Goal: Transaction & Acquisition: Purchase product/service

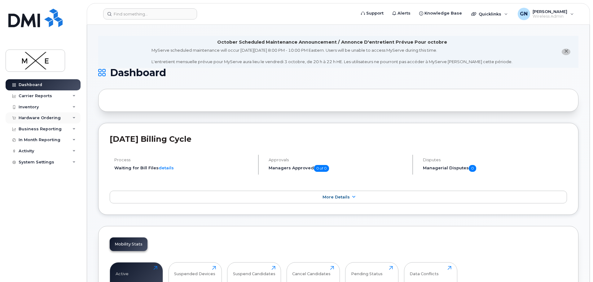
click at [61, 119] on div "Hardware Ordering" at bounding box center [43, 118] width 75 height 11
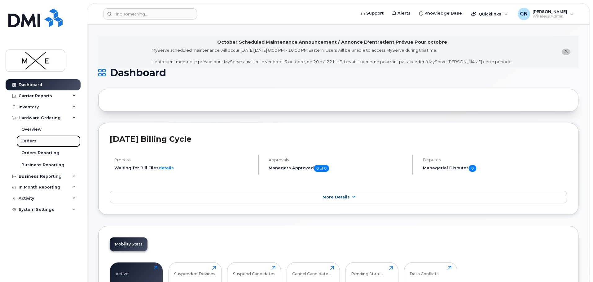
click at [23, 141] on div "Orders" at bounding box center [28, 142] width 15 height 6
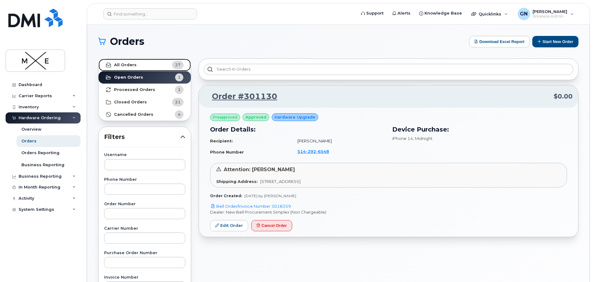
click at [155, 68] on link "All Orders 27" at bounding box center [145, 65] width 92 height 12
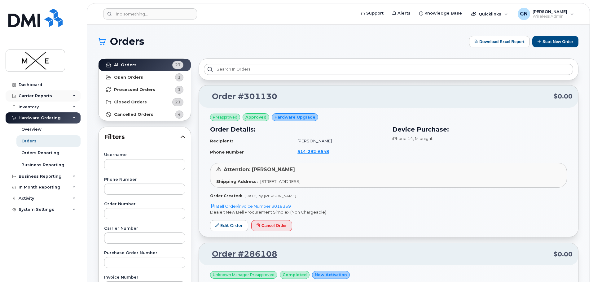
click at [72, 94] on div "Carrier Reports" at bounding box center [43, 96] width 75 height 11
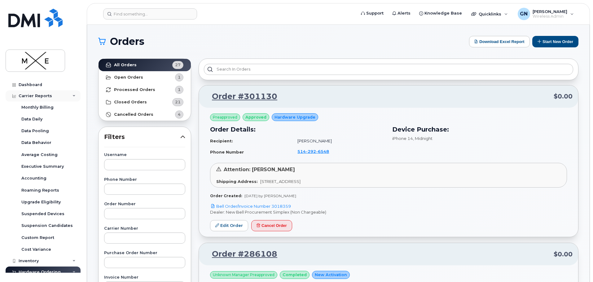
click at [72, 94] on div "Carrier Reports" at bounding box center [43, 96] width 75 height 11
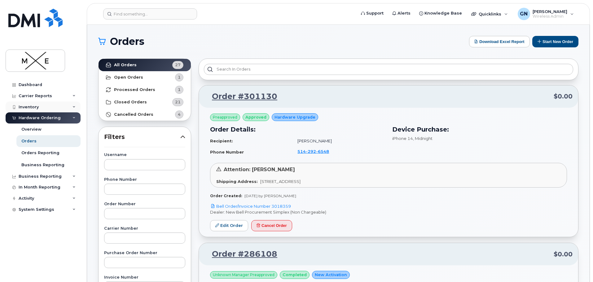
click at [73, 106] on icon at bounding box center [74, 107] width 3 height 3
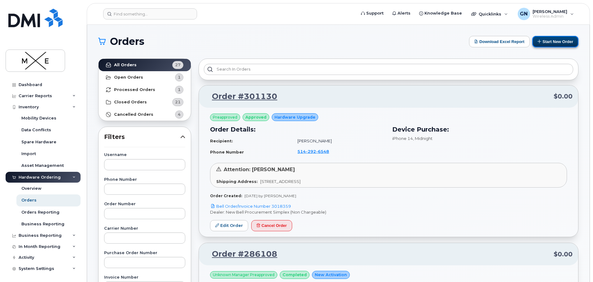
click at [547, 41] on button "Start New Order" at bounding box center [556, 41] width 46 height 11
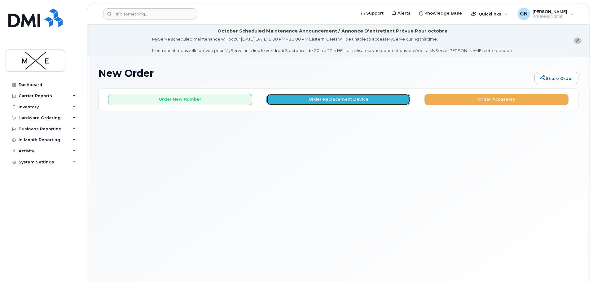
click at [311, 101] on button "Order Replacement Device" at bounding box center [339, 99] width 144 height 11
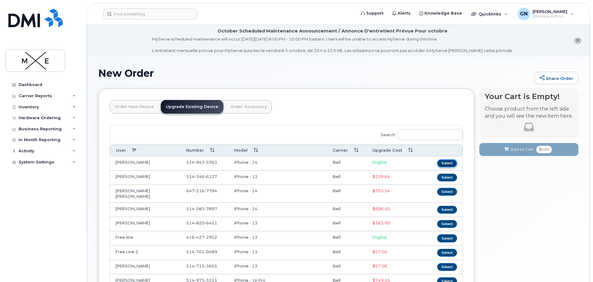
click at [441, 165] on button "Select" at bounding box center [447, 164] width 20 height 8
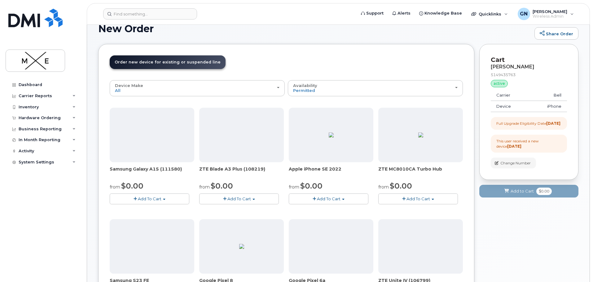
scroll to position [62, 0]
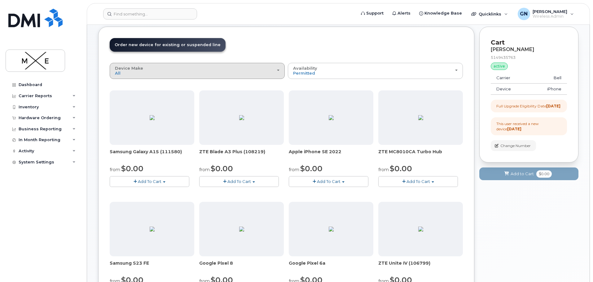
click at [278, 73] on div "Device Make All Aircard Android Cell Phone HUB iPhone Modem Tablet" at bounding box center [197, 71] width 165 height 10
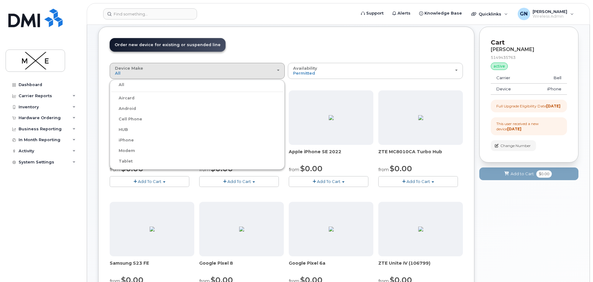
click at [134, 137] on div "iPhone" at bounding box center [197, 140] width 172 height 7
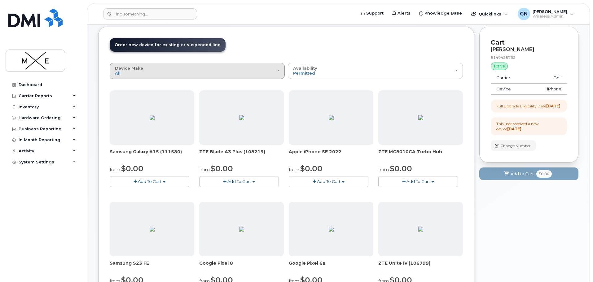
click at [189, 76] on button "Device Make All Aircard Android Cell Phone HUB iPhone Modem Tablet" at bounding box center [197, 71] width 175 height 16
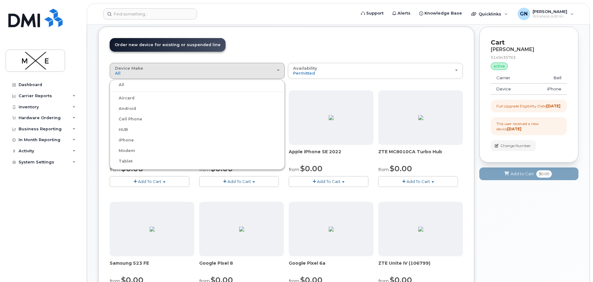
click at [128, 140] on label "iPhone" at bounding box center [122, 140] width 23 height 7
click at [0, 0] on input "iPhone" at bounding box center [0, 0] width 0 height 0
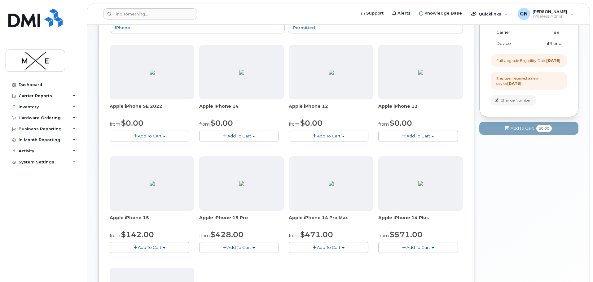
scroll to position [0, 0]
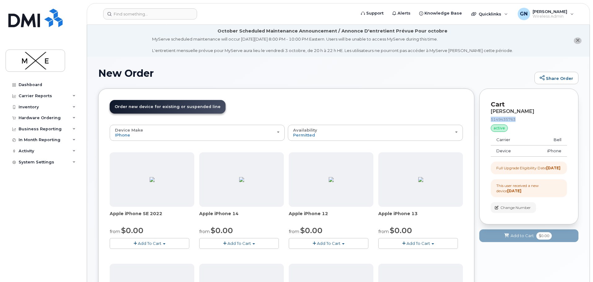
drag, startPoint x: 517, startPoint y: 120, endPoint x: 490, endPoint y: 116, distance: 26.9
click at [490, 116] on div "Cart Benjamin Bongoat 5149435763 active suspended Carrier Bell Device iPhone Ad…" at bounding box center [529, 157] width 99 height 136
copy div "5149435763"
click at [39, 82] on link "Dashboard" at bounding box center [43, 84] width 75 height 11
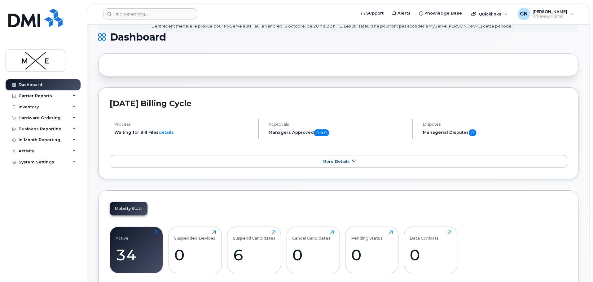
scroll to position [155, 0]
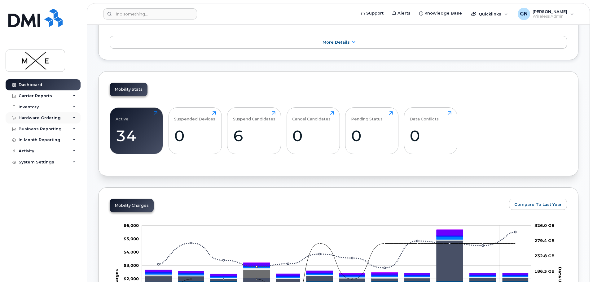
click at [68, 119] on div "Hardware Ordering" at bounding box center [43, 118] width 75 height 11
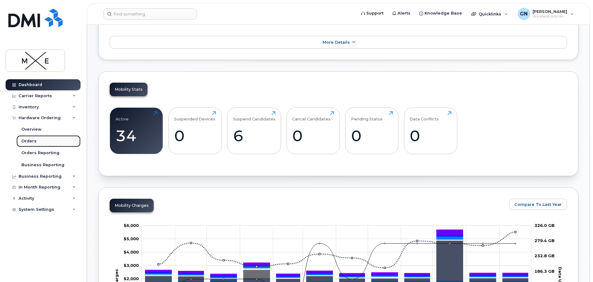
click at [33, 140] on div "Orders" at bounding box center [28, 142] width 15 height 6
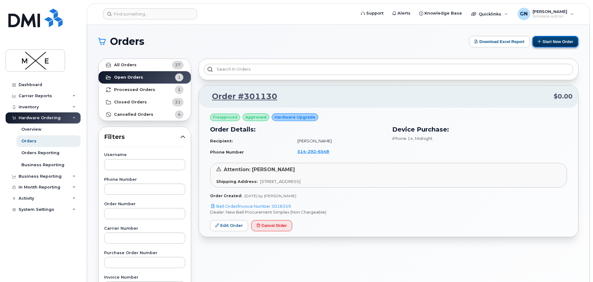
click at [550, 44] on button "Start New Order" at bounding box center [556, 41] width 46 height 11
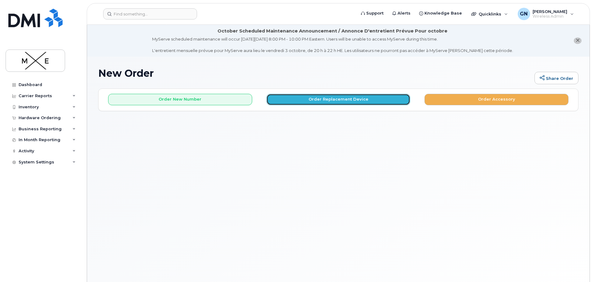
click at [322, 100] on button "Order Replacement Device" at bounding box center [339, 99] width 144 height 11
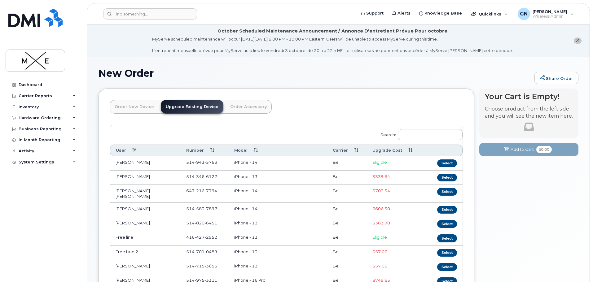
click at [382, 148] on th "Upgrade Cost" at bounding box center [395, 150] width 56 height 11
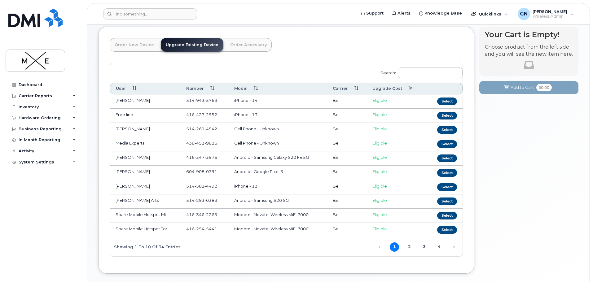
scroll to position [93, 0]
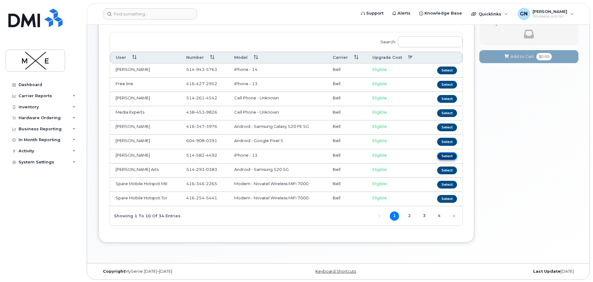
click at [450, 156] on button "Select" at bounding box center [447, 157] width 20 height 8
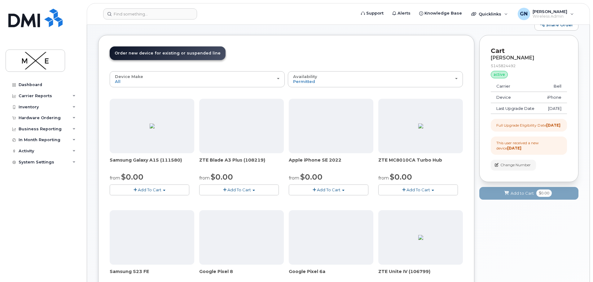
scroll to position [0, 0]
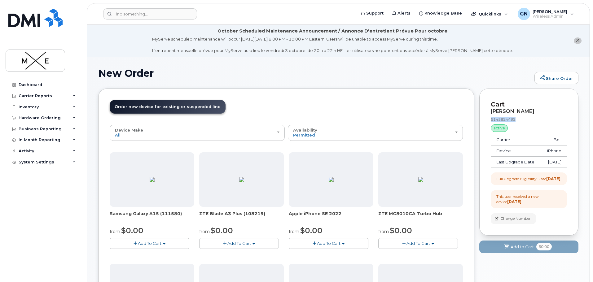
drag, startPoint x: 512, startPoint y: 119, endPoint x: 491, endPoint y: 118, distance: 20.8
click at [491, 118] on div "5145824492" at bounding box center [529, 119] width 76 height 5
copy div "5145824492"
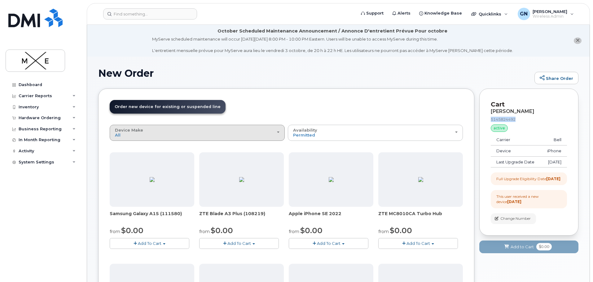
click at [175, 136] on div "Device Make All Aircard Android Cell Phone HUB iPhone Modem Tablet" at bounding box center [197, 133] width 165 height 10
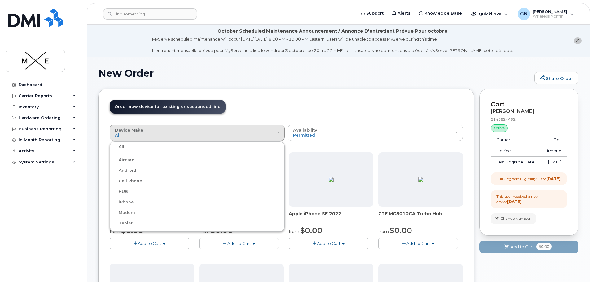
click at [129, 200] on label "iPhone" at bounding box center [122, 202] width 23 height 7
click at [0, 0] on input "iPhone" at bounding box center [0, 0] width 0 height 0
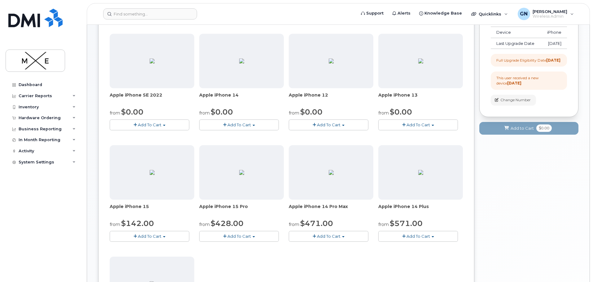
scroll to position [124, 0]
